Goal: Transaction & Acquisition: Purchase product/service

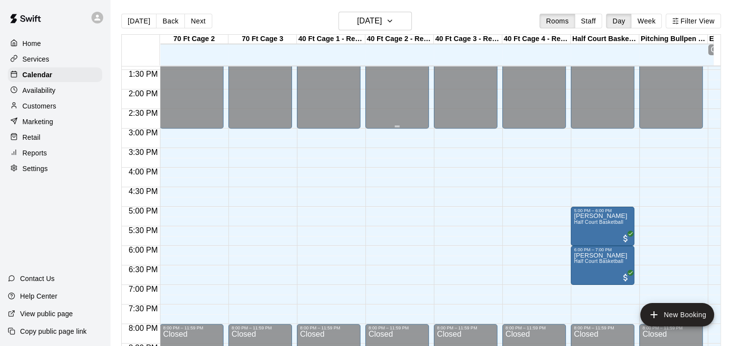
scroll to position [528, 0]
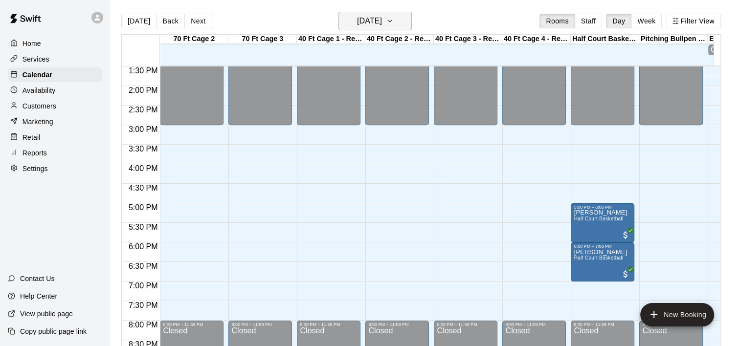
click at [394, 22] on icon "button" at bounding box center [390, 21] width 8 height 12
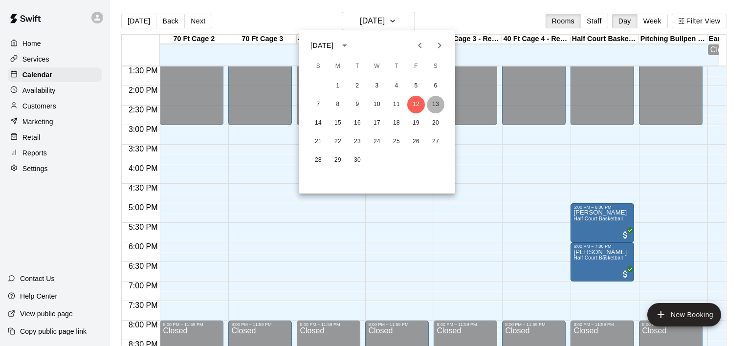
click at [434, 104] on button "13" at bounding box center [436, 105] width 18 height 18
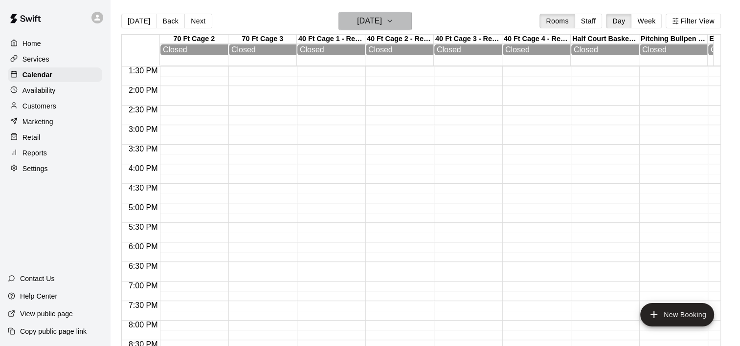
click at [394, 19] on icon "button" at bounding box center [390, 21] width 8 height 12
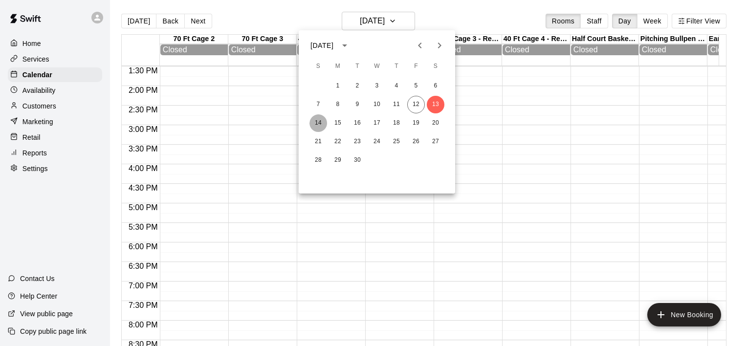
click at [319, 118] on button "14" at bounding box center [318, 123] width 18 height 18
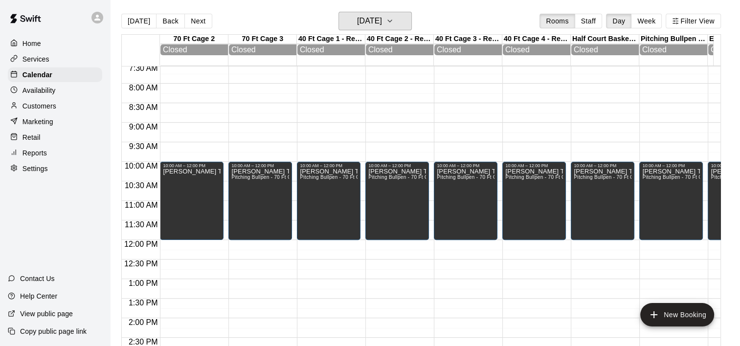
scroll to position [295, 0]
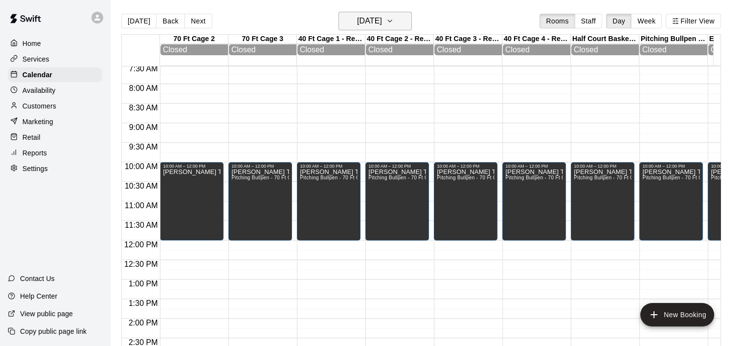
click at [394, 18] on icon "button" at bounding box center [390, 21] width 8 height 12
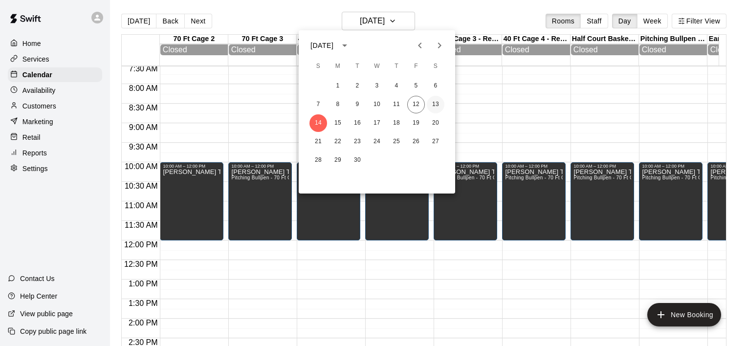
click at [436, 104] on button "13" at bounding box center [436, 105] width 18 height 18
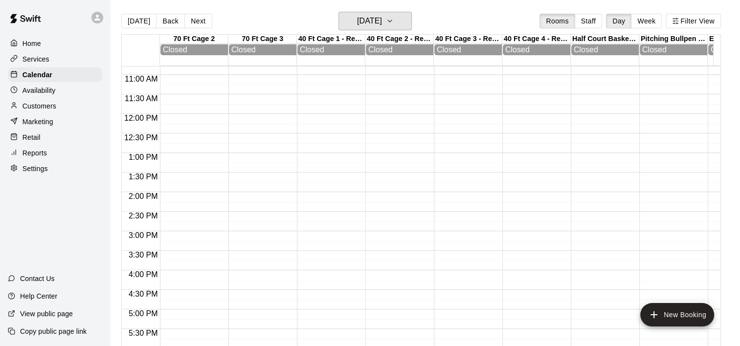
scroll to position [519, 0]
click at [394, 23] on icon "button" at bounding box center [390, 21] width 8 height 12
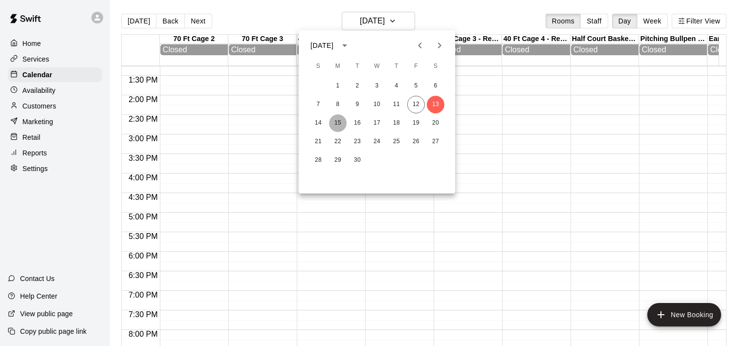
click at [340, 127] on button "15" at bounding box center [338, 123] width 18 height 18
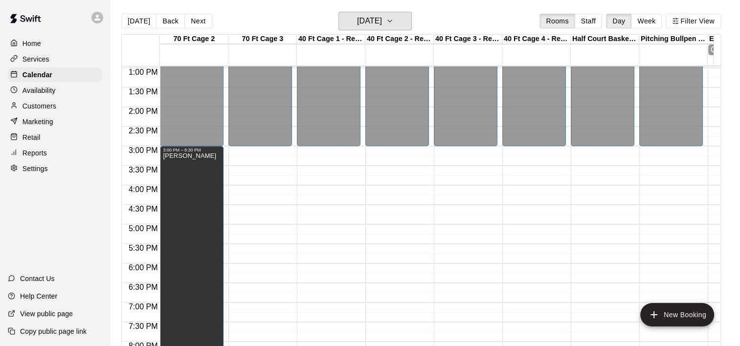
scroll to position [501, 0]
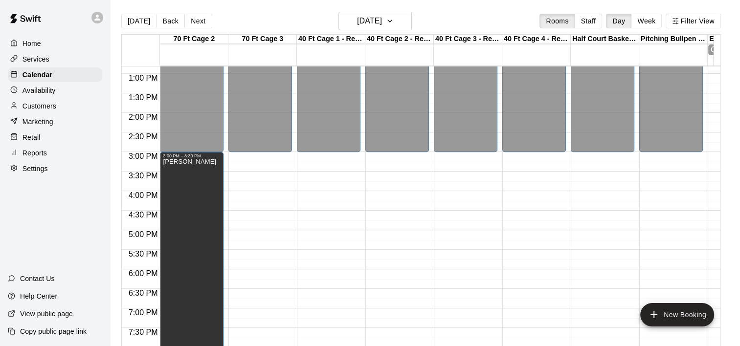
click at [29, 108] on p "Customers" at bounding box center [39, 106] width 34 height 10
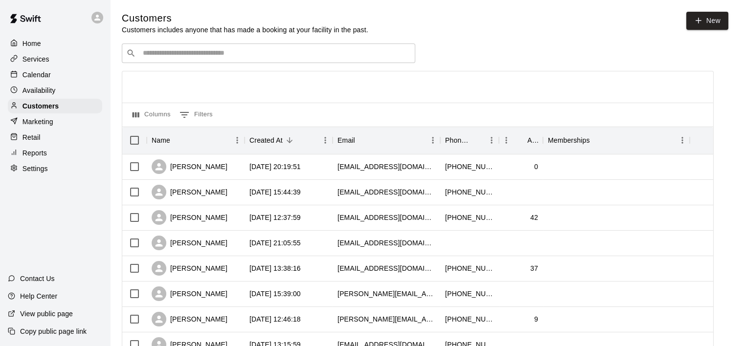
click at [235, 58] on input "Search customers by name or email" at bounding box center [275, 53] width 271 height 10
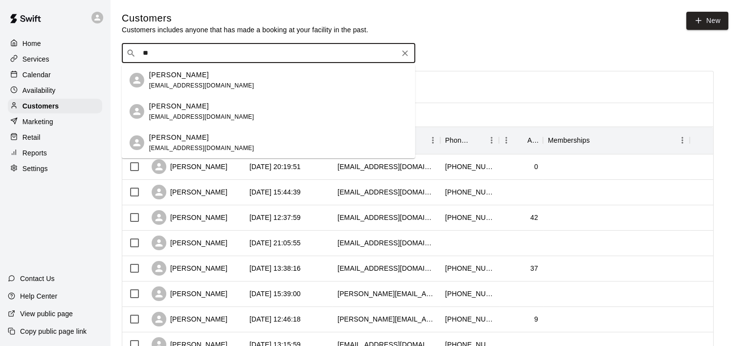
type input "*"
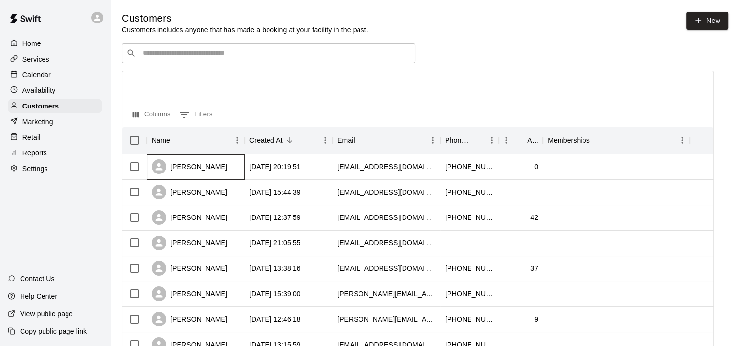
click at [190, 166] on div "[PERSON_NAME]" at bounding box center [190, 166] width 76 height 15
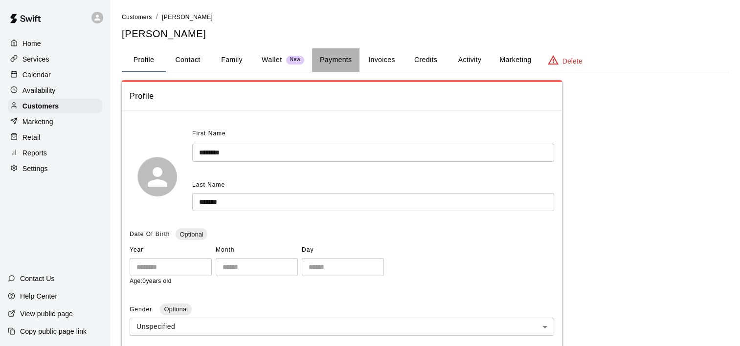
click at [330, 58] on button "Payments" at bounding box center [335, 59] width 47 height 23
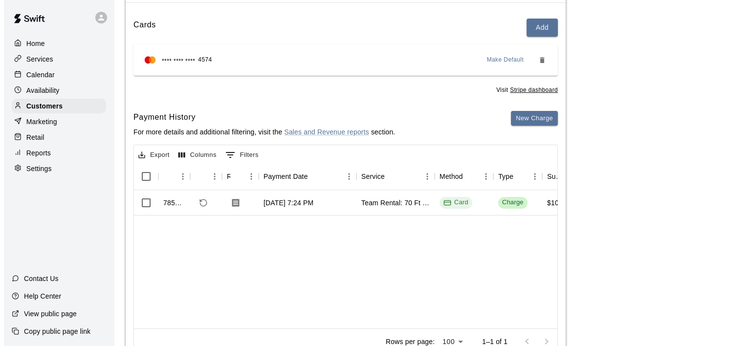
scroll to position [108, 0]
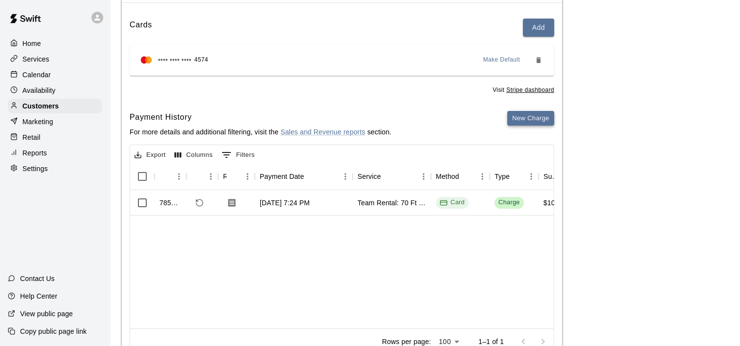
click at [522, 120] on button "New Charge" at bounding box center [530, 118] width 47 height 15
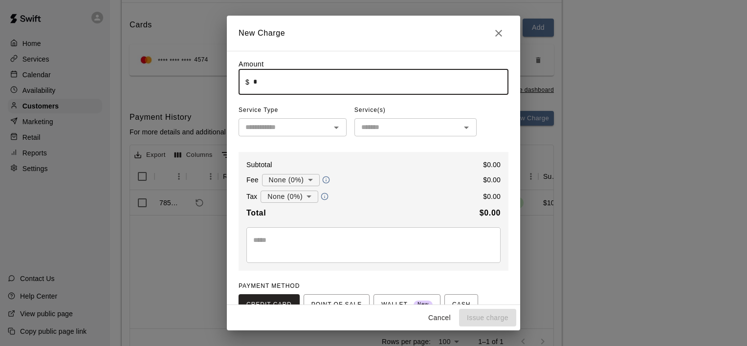
click at [329, 86] on input "*" at bounding box center [380, 82] width 255 height 26
type input "******"
click at [297, 133] on input "text" at bounding box center [284, 127] width 86 height 12
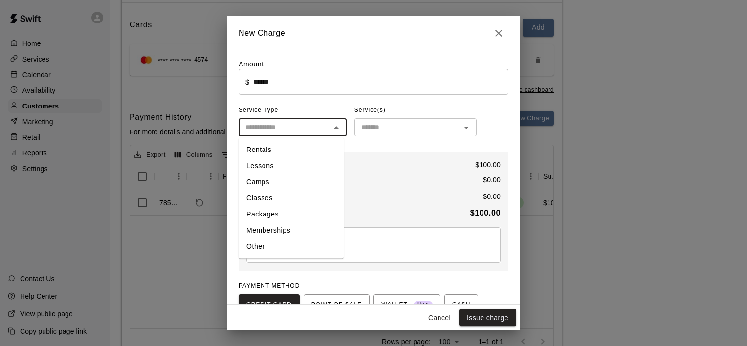
click at [261, 152] on li "Rentals" at bounding box center [291, 150] width 105 height 16
type input "*******"
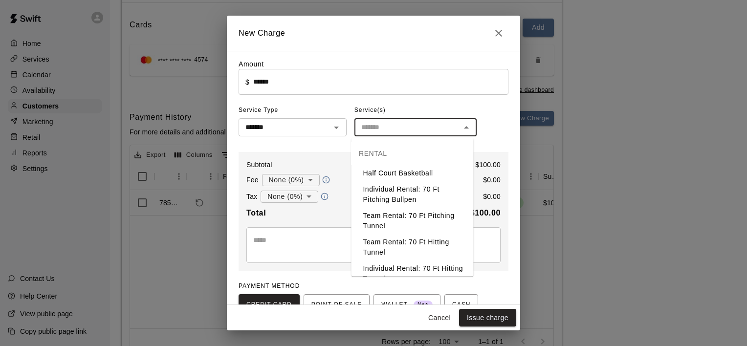
click at [381, 127] on input "text" at bounding box center [407, 127] width 100 height 12
click at [381, 222] on li "Team Rental: 70 Ft Pitching Tunnel" at bounding box center [412, 221] width 122 height 26
type input "**********"
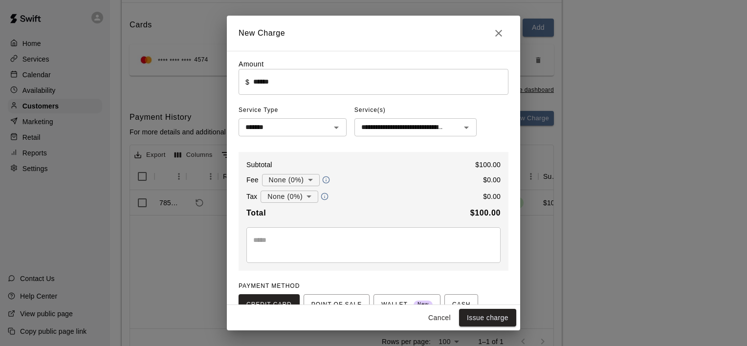
click at [346, 233] on div "* ​" at bounding box center [373, 245] width 254 height 36
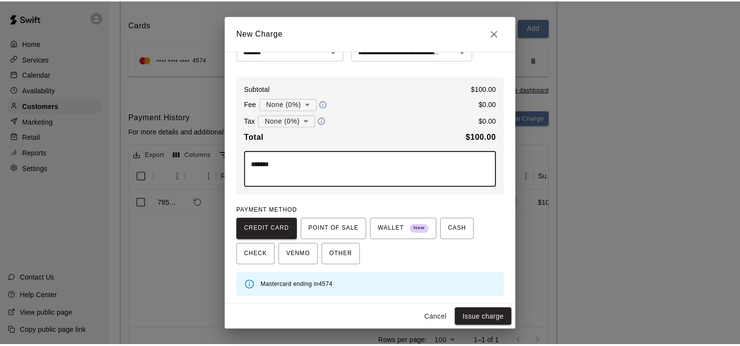
scroll to position [77, 0]
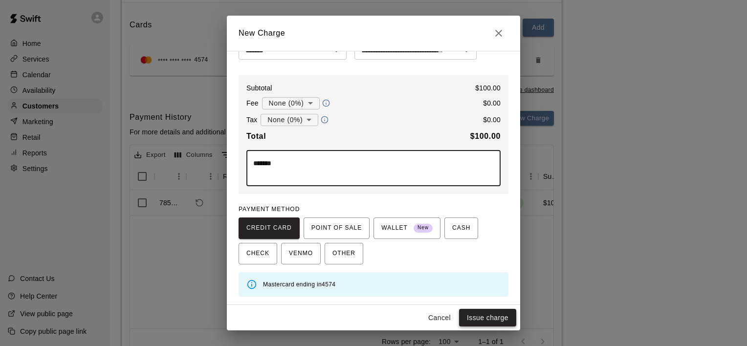
type textarea "*******"
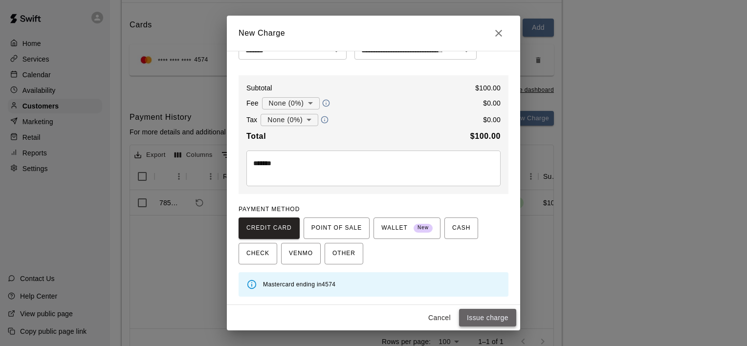
click at [485, 321] on button "Issue charge" at bounding box center [487, 318] width 57 height 18
type input "*"
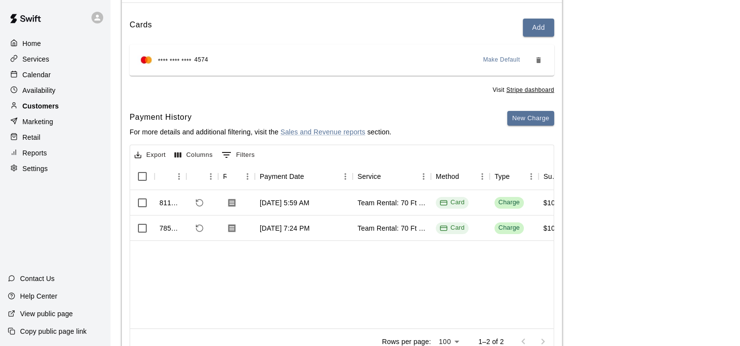
click at [44, 108] on p "Customers" at bounding box center [40, 106] width 36 height 10
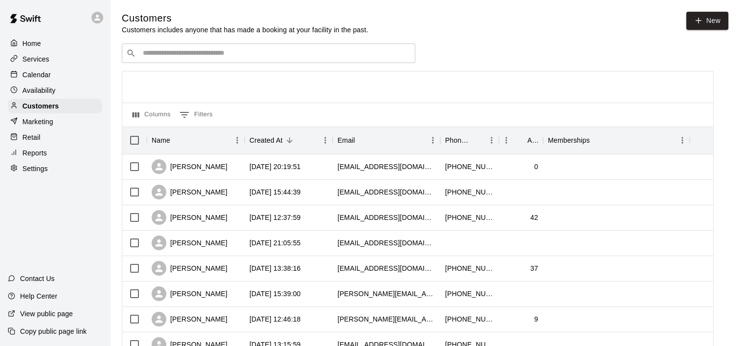
click at [218, 55] on input "Search customers by name or email" at bounding box center [275, 53] width 271 height 10
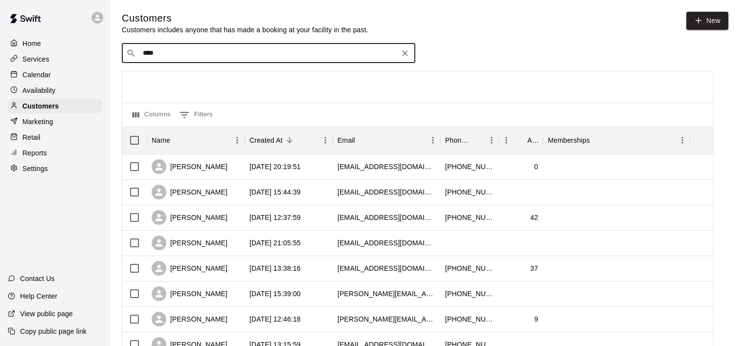
type input "*****"
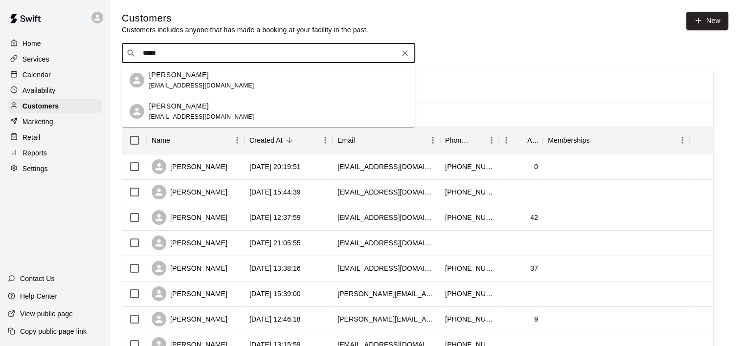
click at [184, 78] on div "[PERSON_NAME]" at bounding box center [201, 75] width 105 height 10
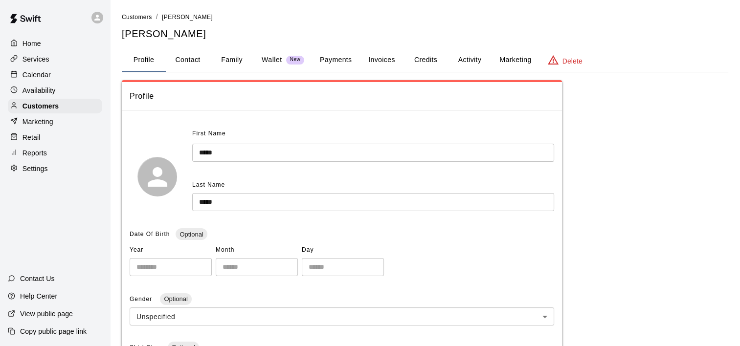
click at [337, 59] on button "Payments" at bounding box center [335, 59] width 47 height 23
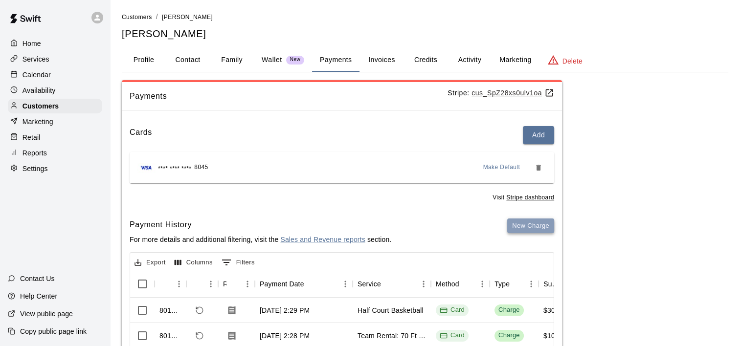
click at [527, 228] on button "New Charge" at bounding box center [530, 226] width 47 height 15
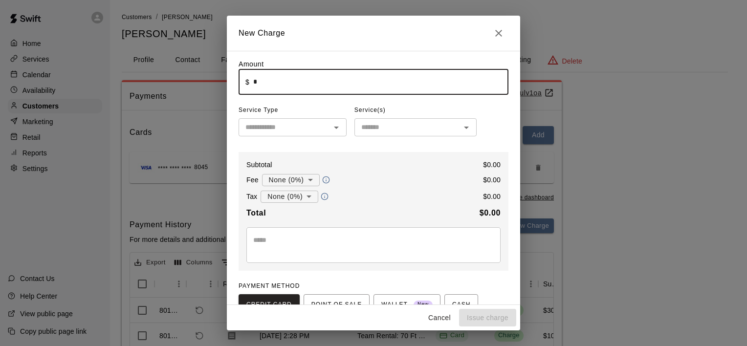
click at [278, 79] on input "*" at bounding box center [380, 82] width 255 height 26
type input "******"
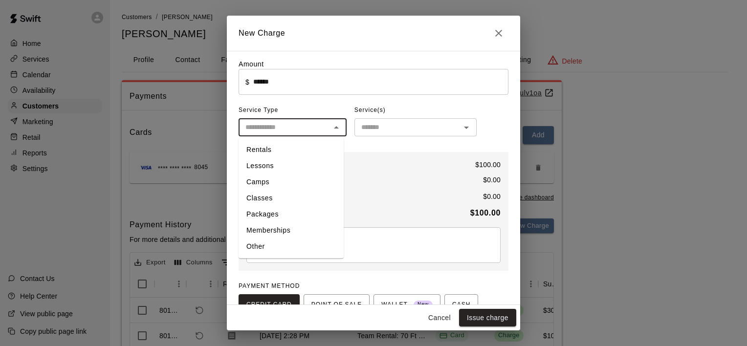
click at [272, 132] on input "text" at bounding box center [284, 127] width 86 height 12
click at [264, 150] on li "Rentals" at bounding box center [291, 150] width 105 height 16
type input "*******"
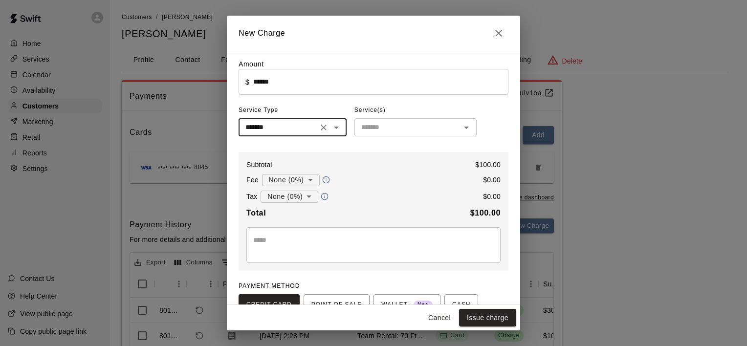
click at [386, 133] on input "text" at bounding box center [407, 127] width 100 height 12
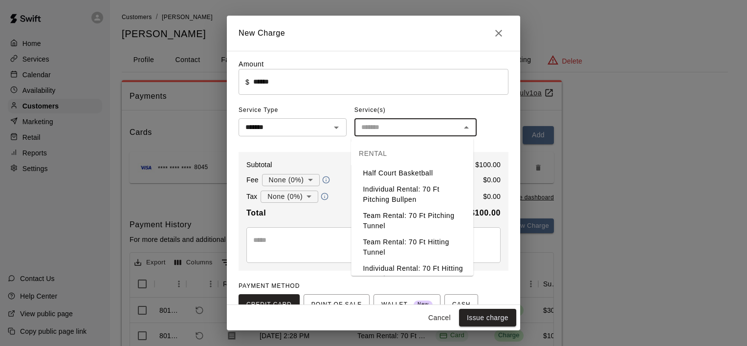
click at [392, 219] on li "Team Rental: 70 Ft Pitching Tunnel" at bounding box center [412, 221] width 122 height 26
type input "**********"
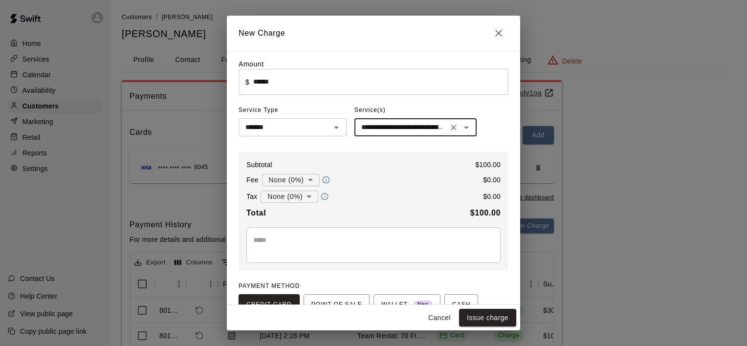
click at [362, 236] on textarea at bounding box center [373, 245] width 241 height 20
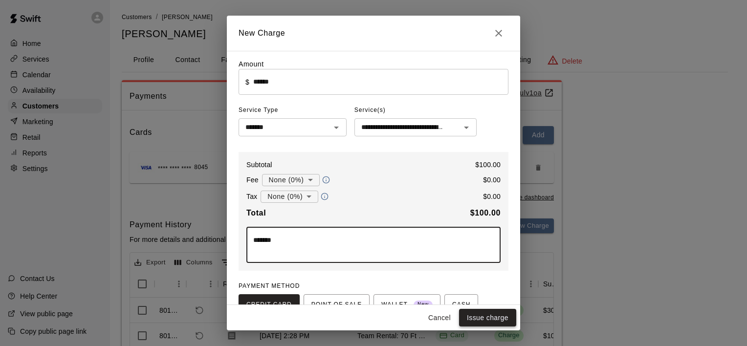
type textarea "*******"
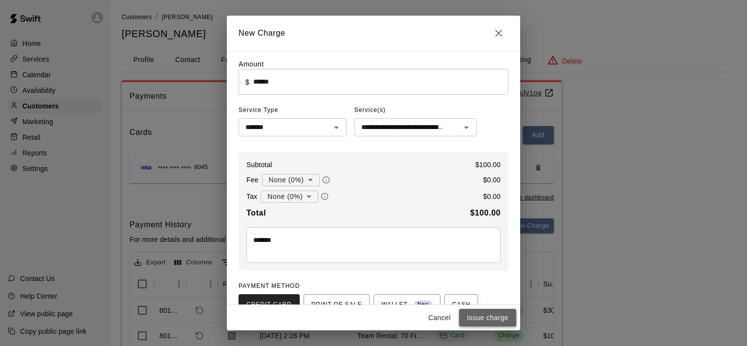
click at [494, 315] on button "Issue charge" at bounding box center [487, 318] width 57 height 18
type input "*"
